Goal: Transaction & Acquisition: Download file/media

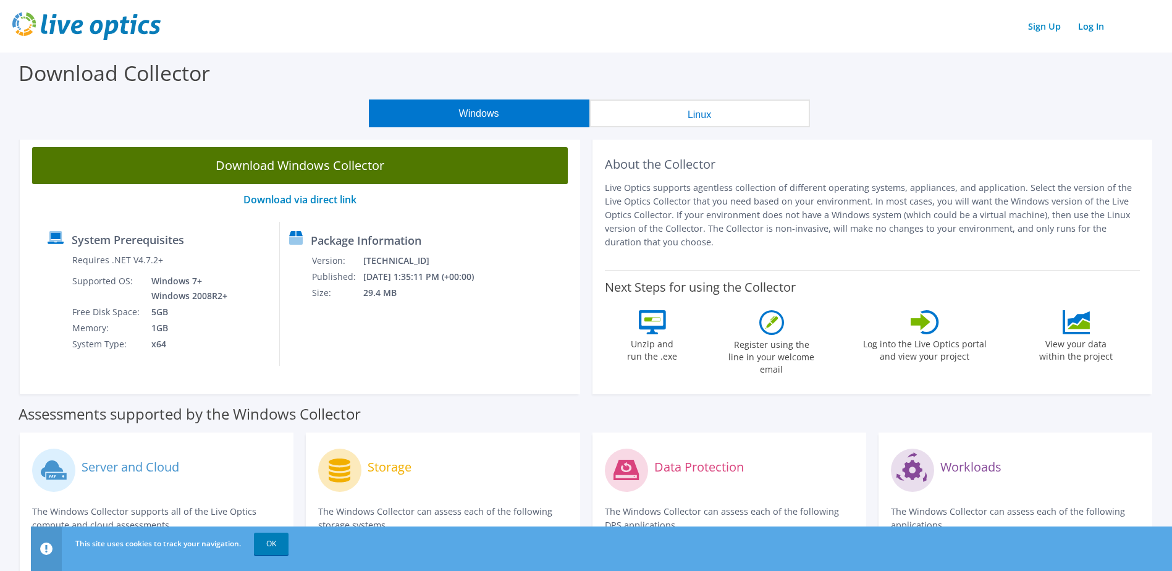
click at [342, 163] on link "Download Windows Collector" at bounding box center [300, 165] width 536 height 37
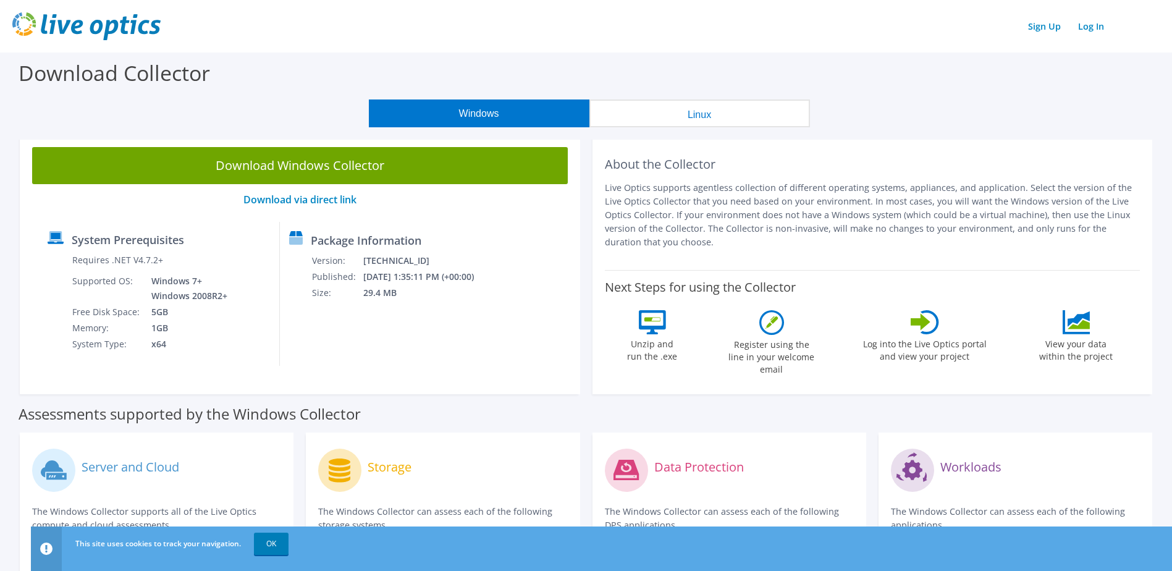
click at [417, 170] on link "Download Windows Collector" at bounding box center [300, 165] width 536 height 37
